Goal: Task Accomplishment & Management: Use online tool/utility

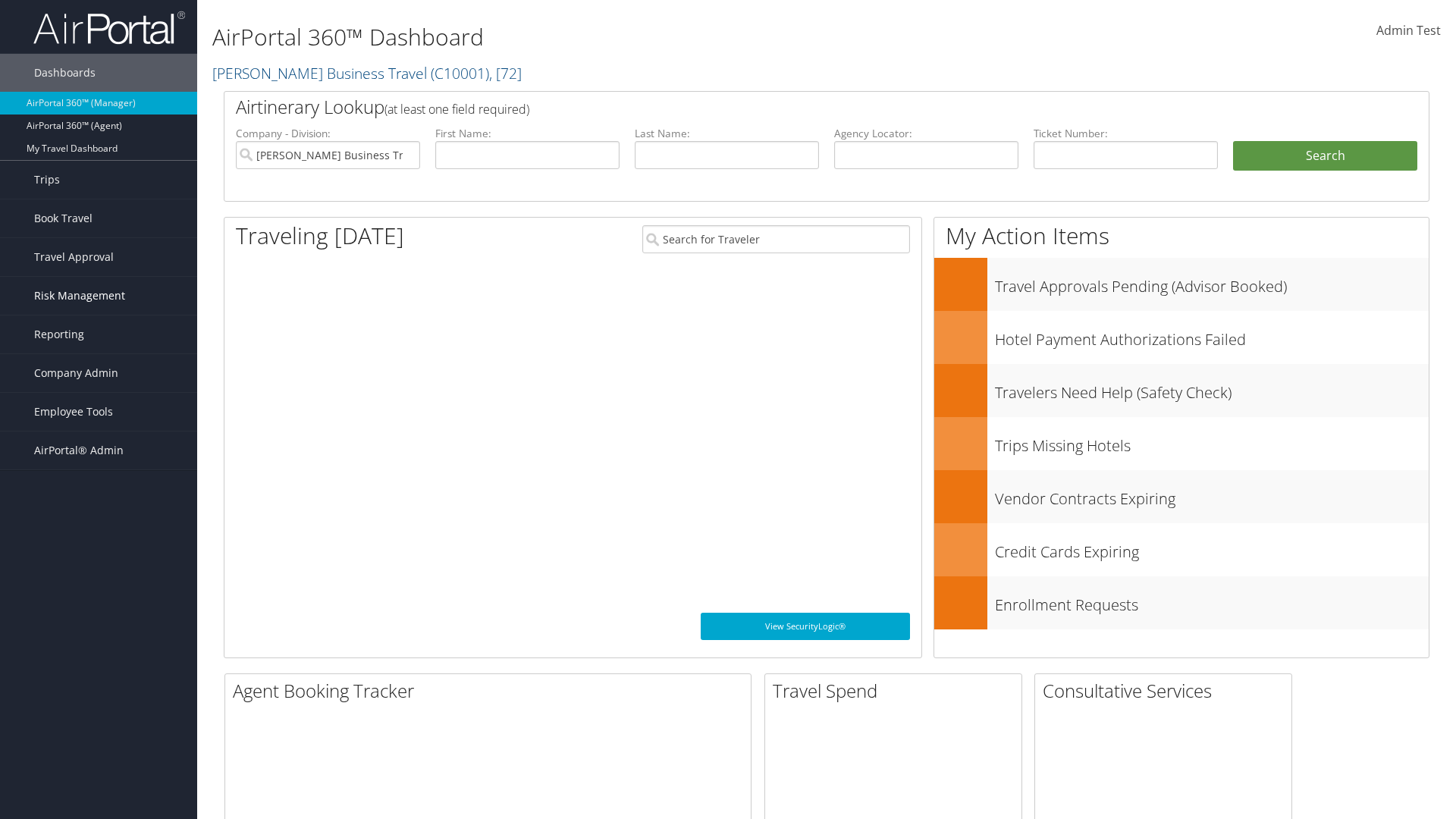
click at [99, 295] on span "Risk Management" at bounding box center [80, 295] width 91 height 38
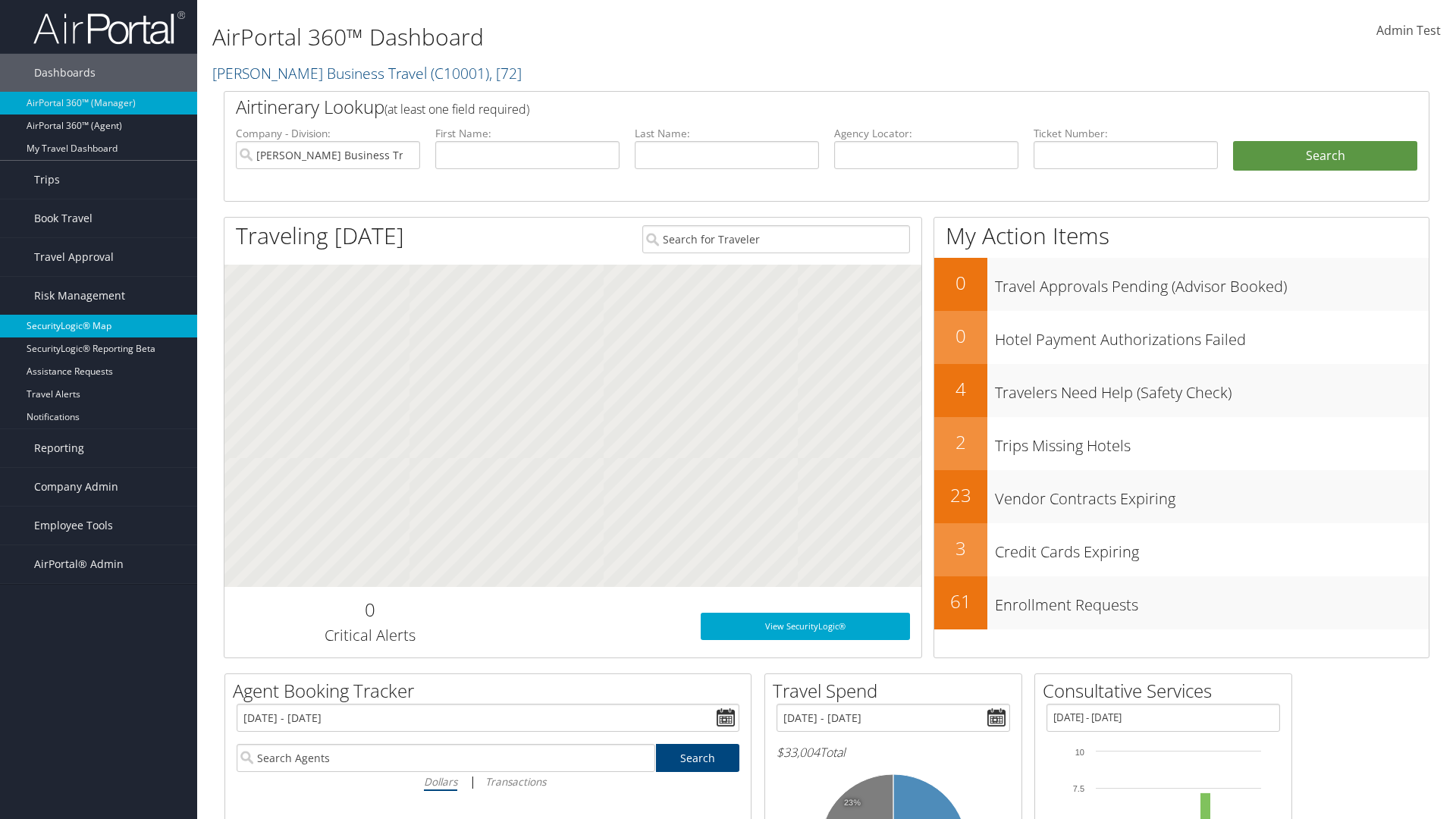
click at [99, 326] on link "SecurityLogic® Map" at bounding box center [99, 326] width 198 height 23
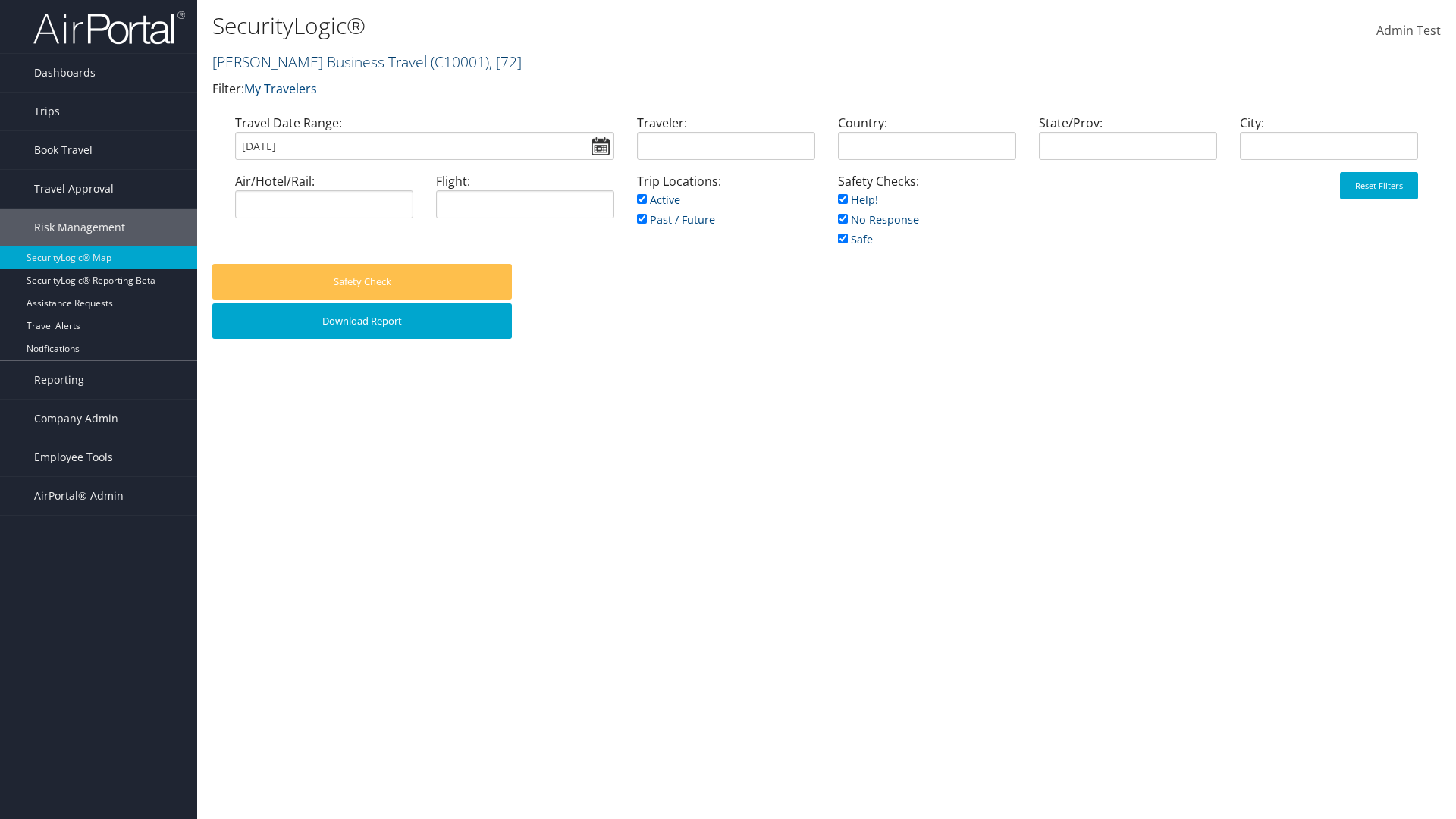
click at [313, 61] on link "Christopherson Business Travel ( C10001 ) , [ 72 ]" at bounding box center [367, 61] width 309 height 20
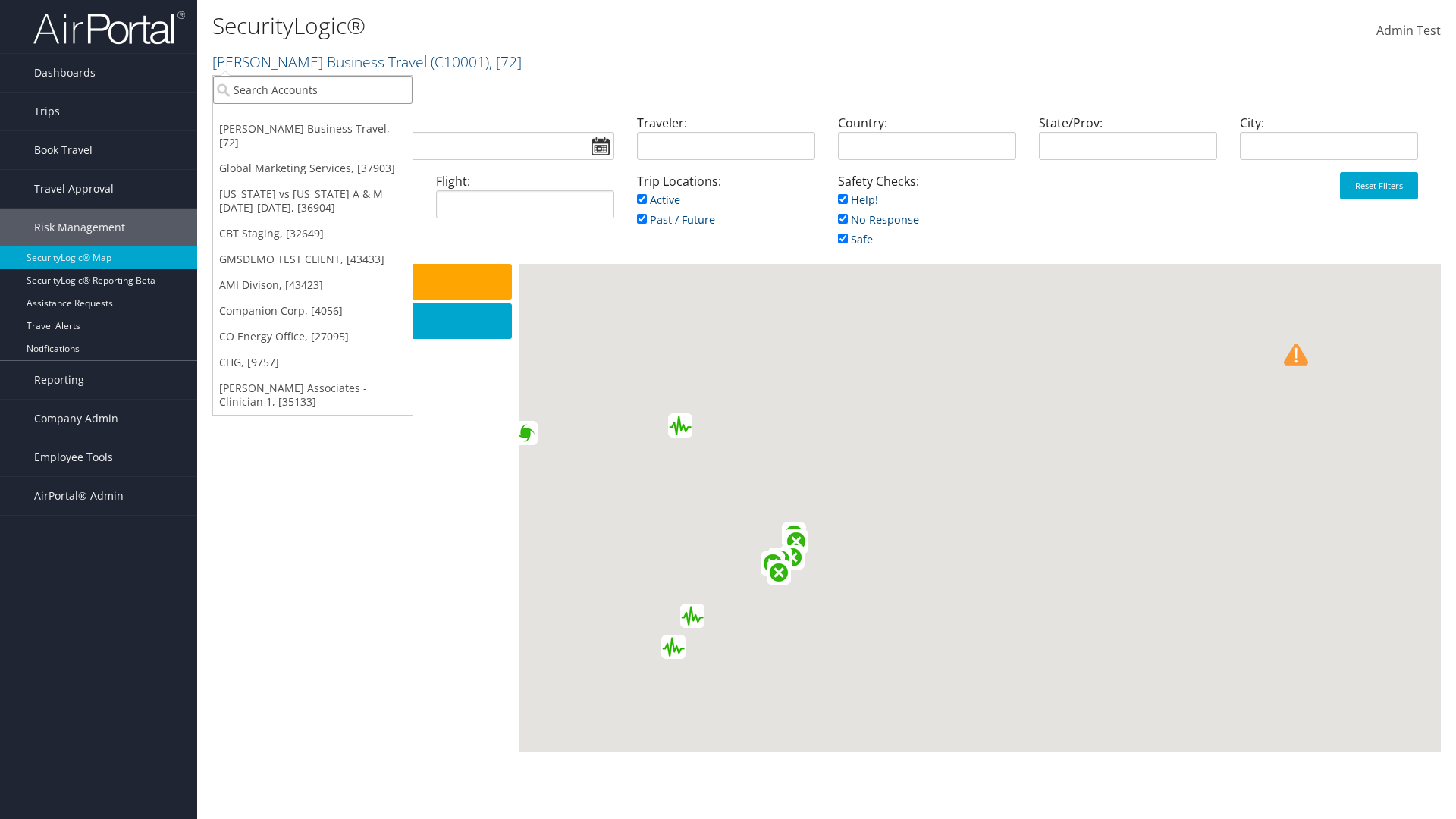
click at [313, 89] on input "search" at bounding box center [313, 90] width 199 height 28
type input "[PERSON_NAME] Business Travel"
click at [334, 131] on div "Account" at bounding box center [334, 131] width 259 height 14
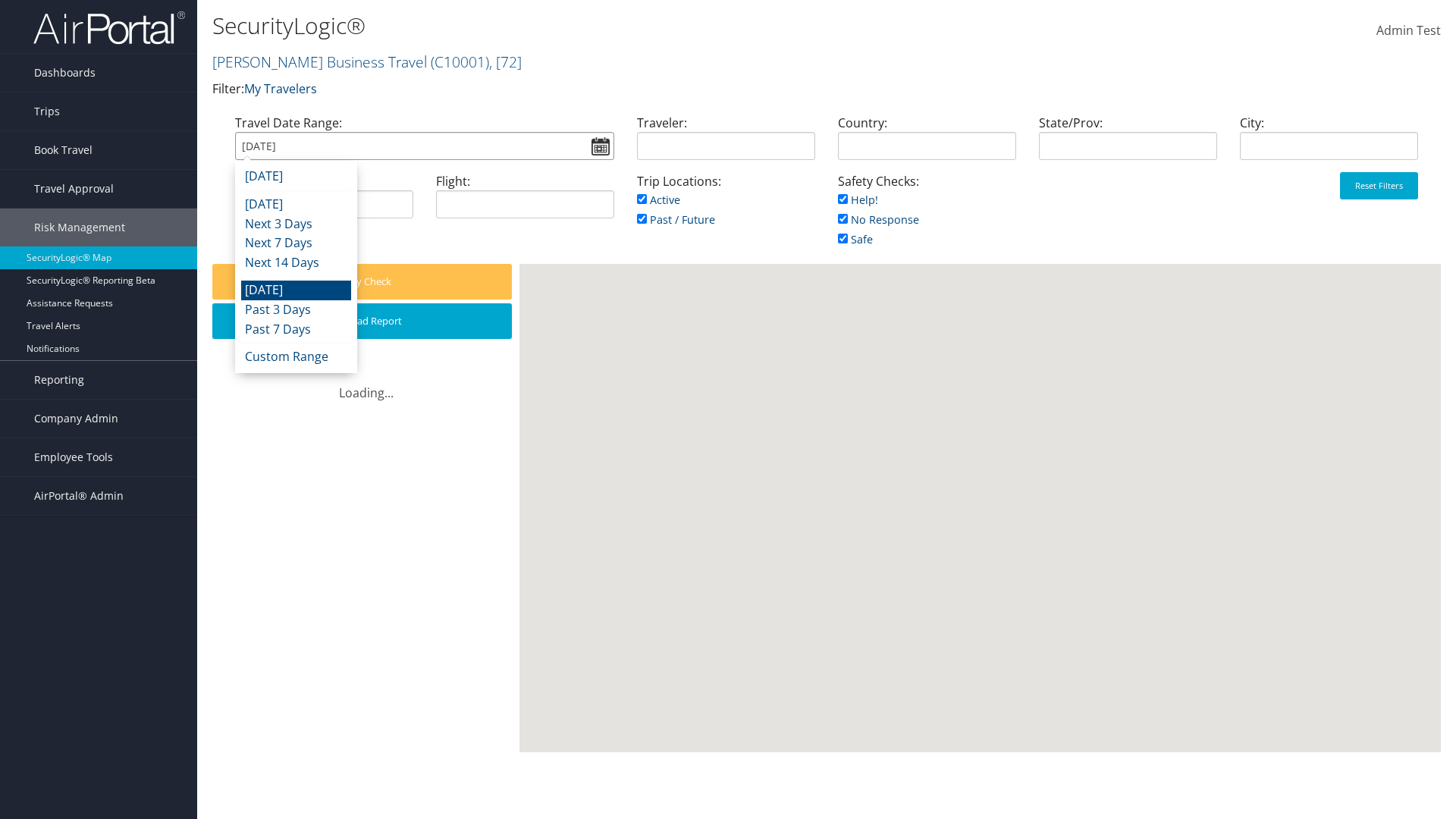
click at [424, 146] on input "09/01/2025" at bounding box center [425, 146] width 379 height 28
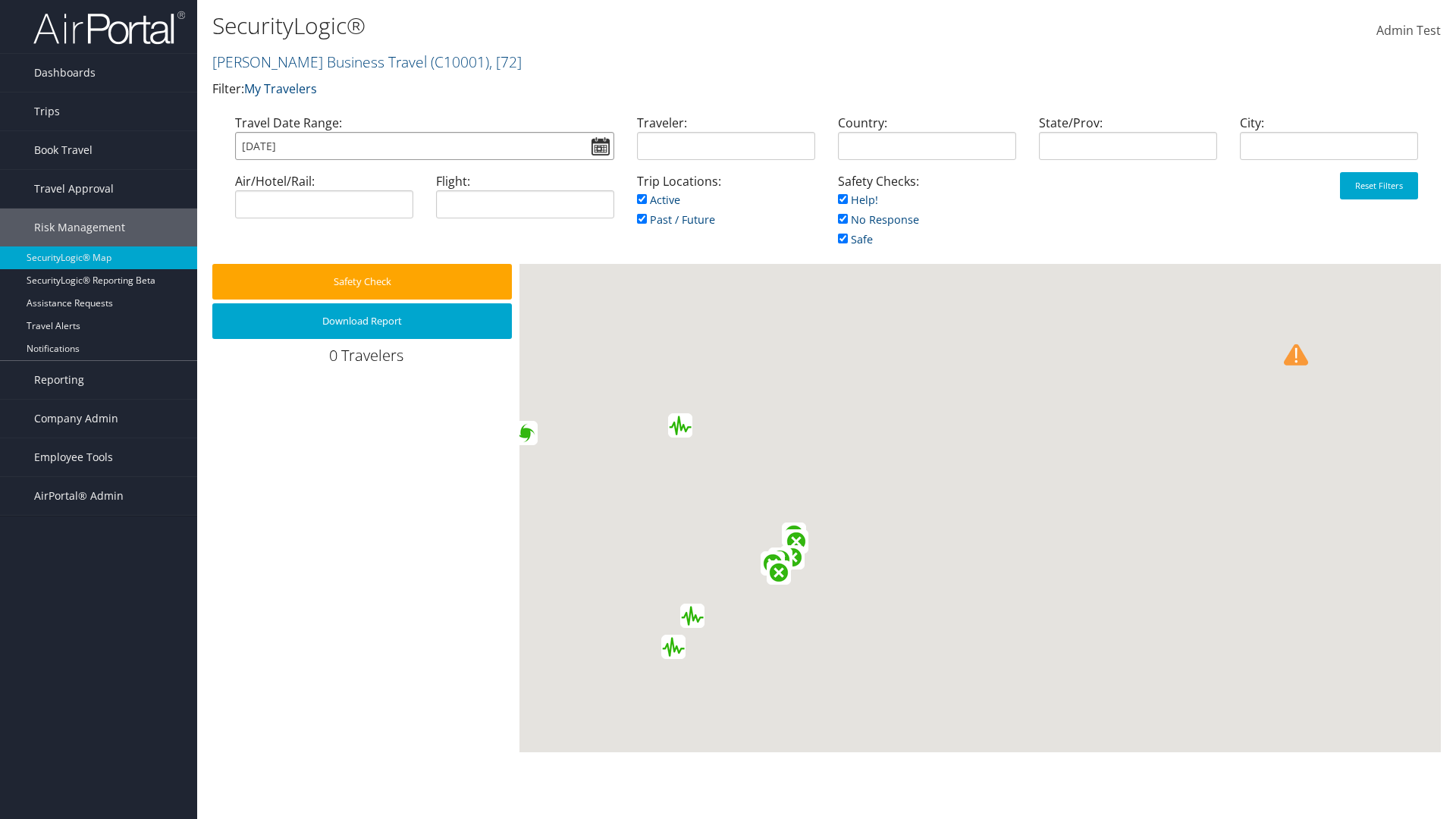
click at [424, 146] on input "09/01/2025" at bounding box center [425, 146] width 379 height 28
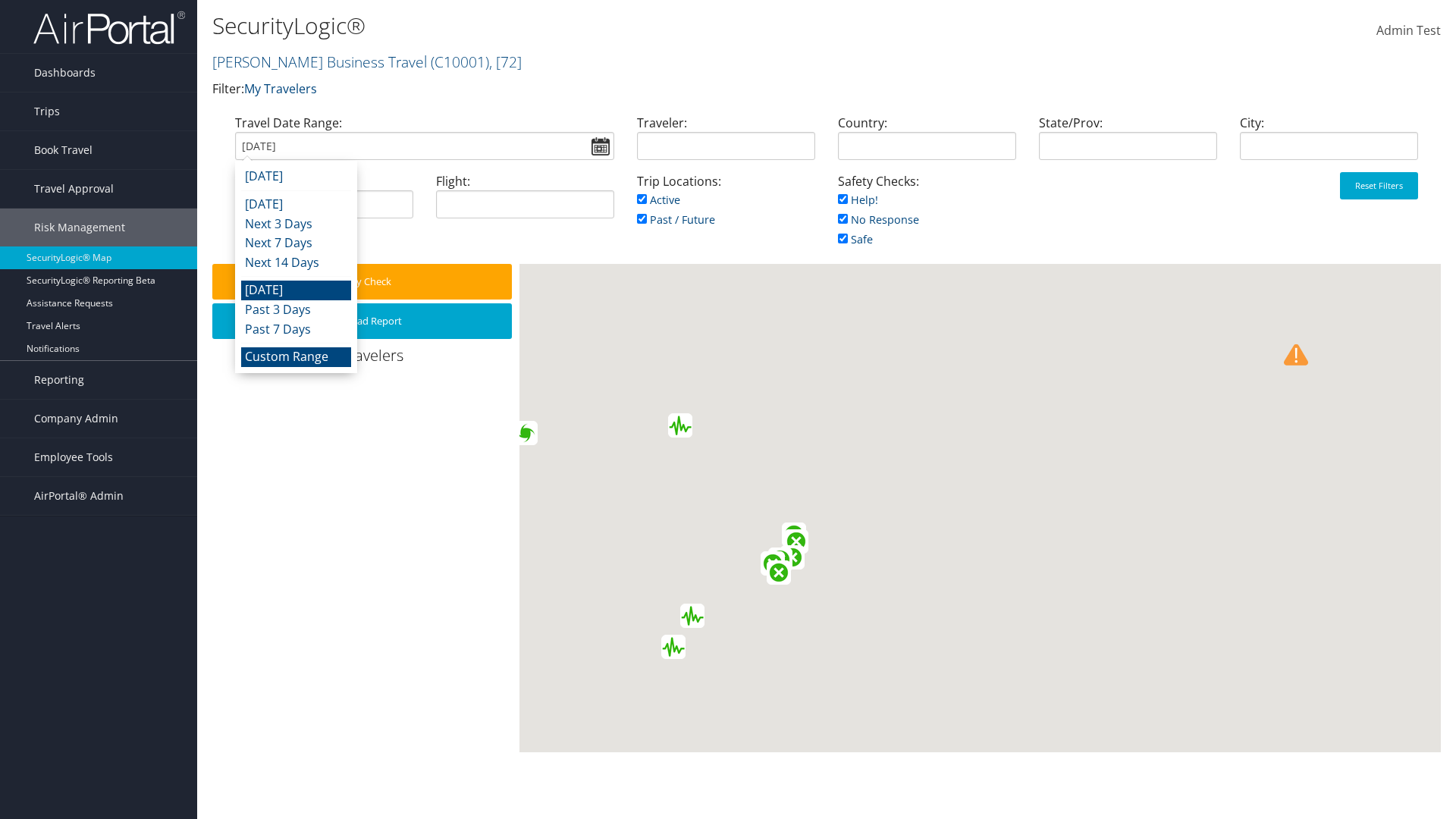
click at [295, 357] on li "Custom Range" at bounding box center [296, 357] width 110 height 20
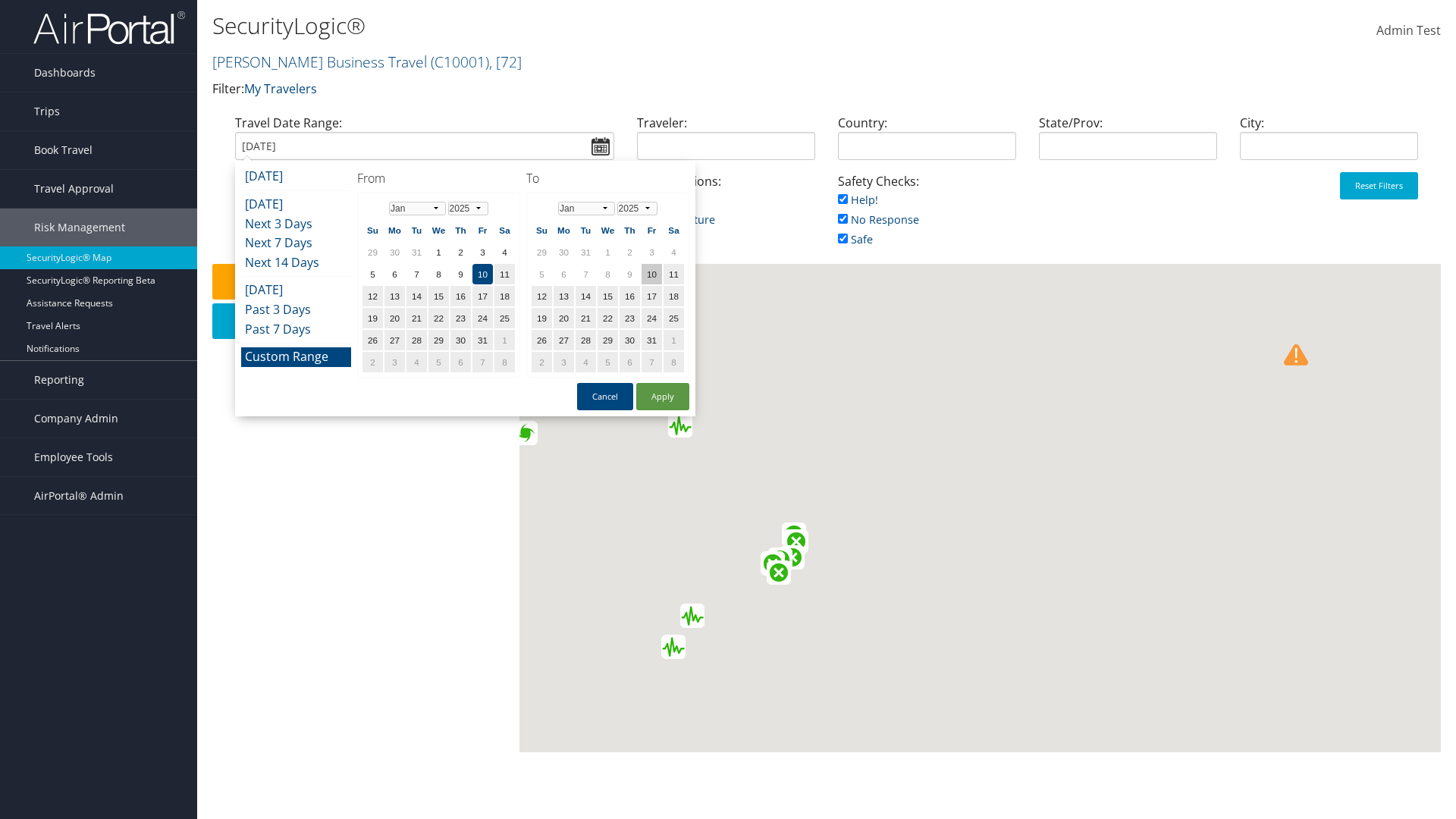
click at [651, 274] on td "10" at bounding box center [651, 274] width 20 height 20
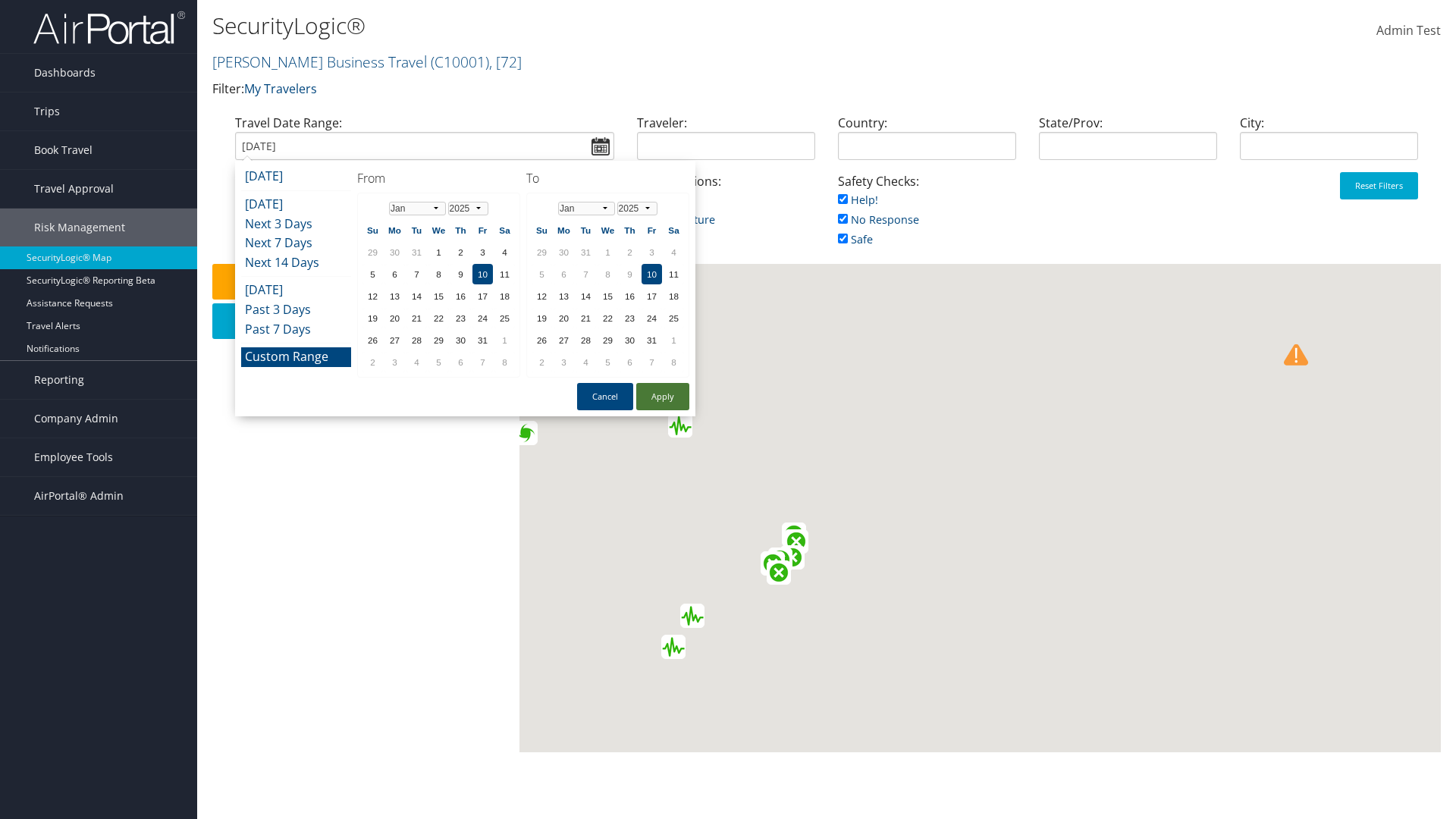
click at [663, 397] on button "Apply" at bounding box center [662, 396] width 53 height 27
type input "01/10/2025"
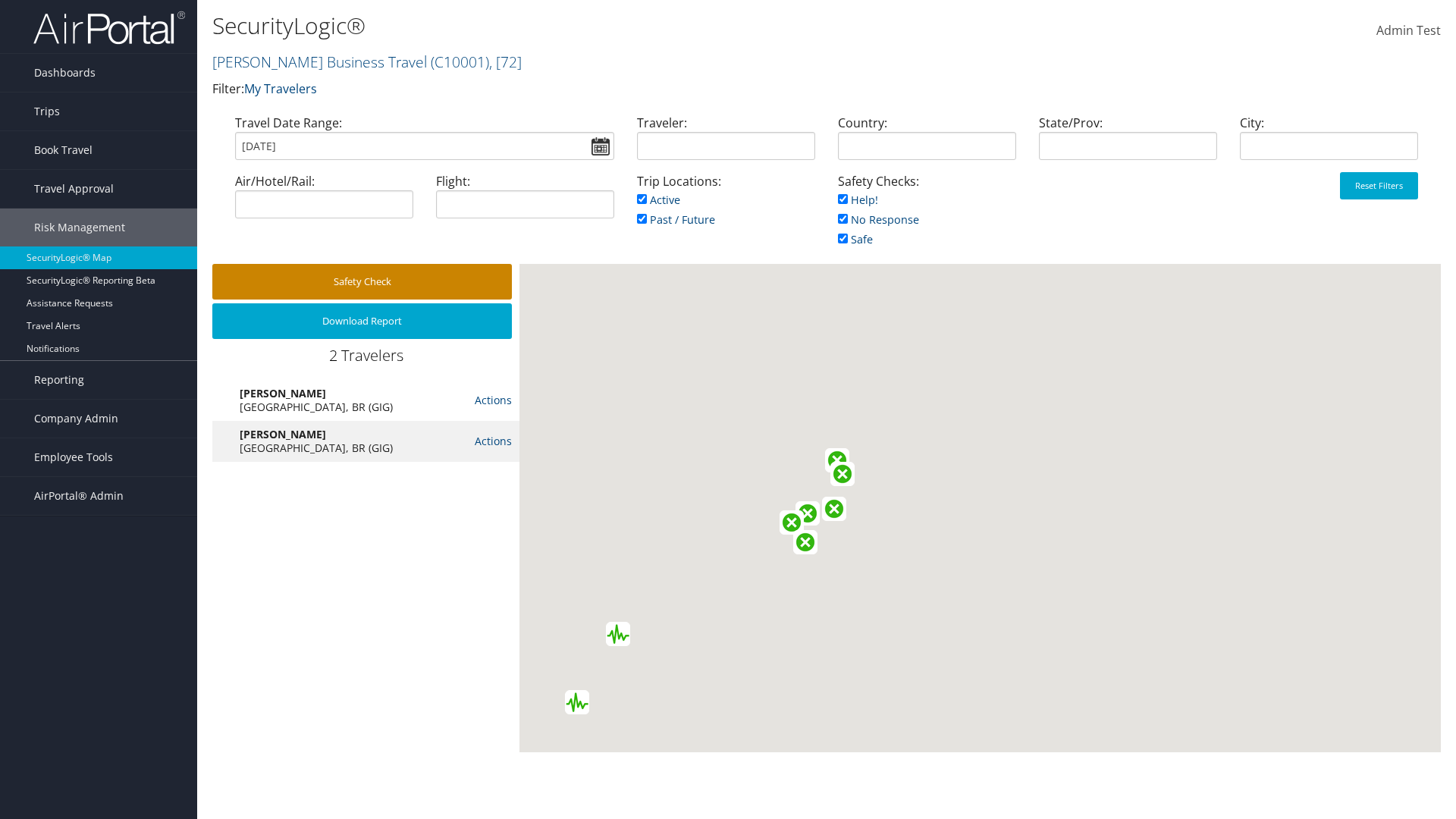
click at [362, 281] on button "Safety Check" at bounding box center [362, 281] width 300 height 36
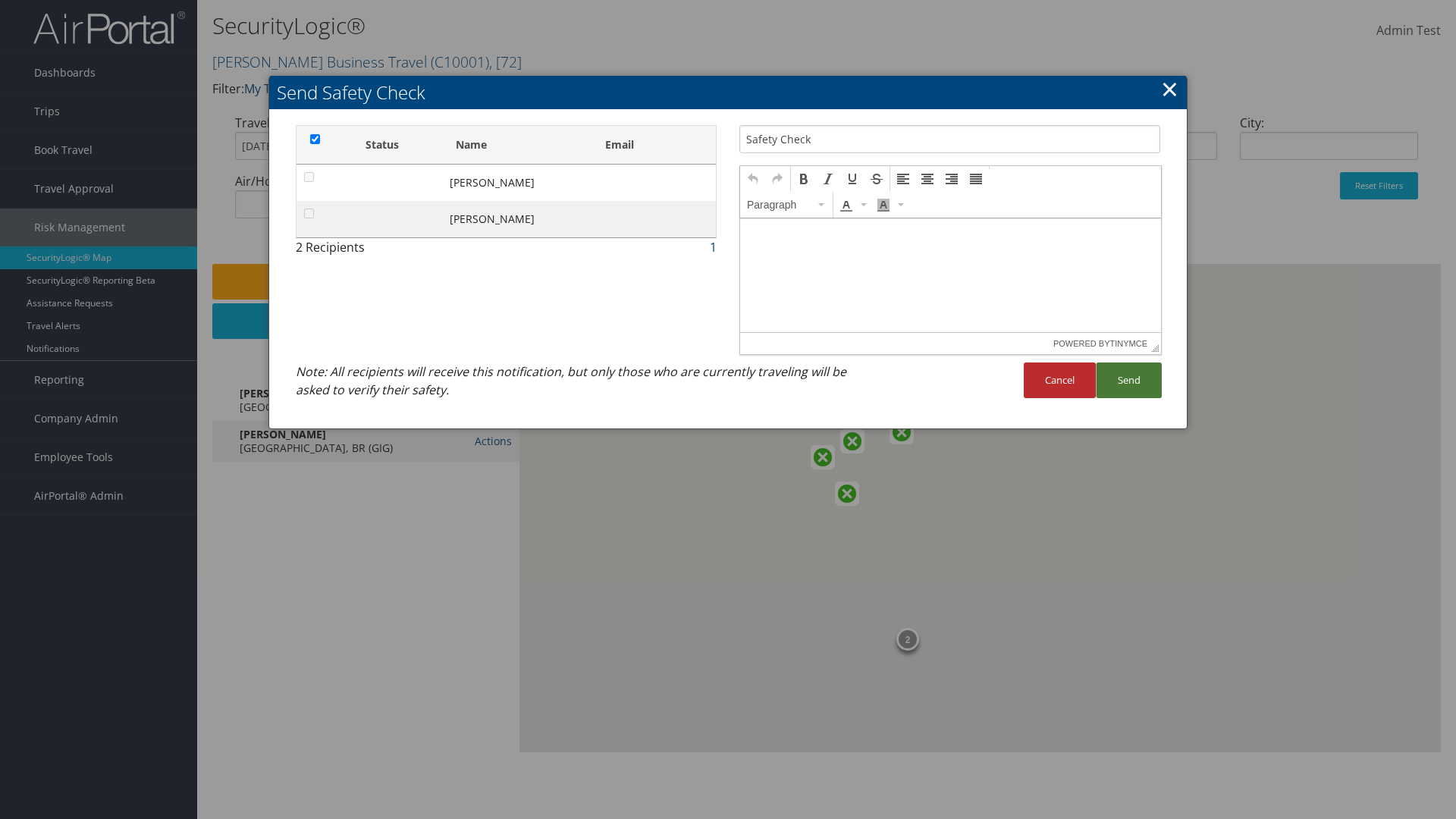
click at [1128, 380] on button "Send" at bounding box center [1129, 380] width 66 height 36
